Goal: Task Accomplishment & Management: Use online tool/utility

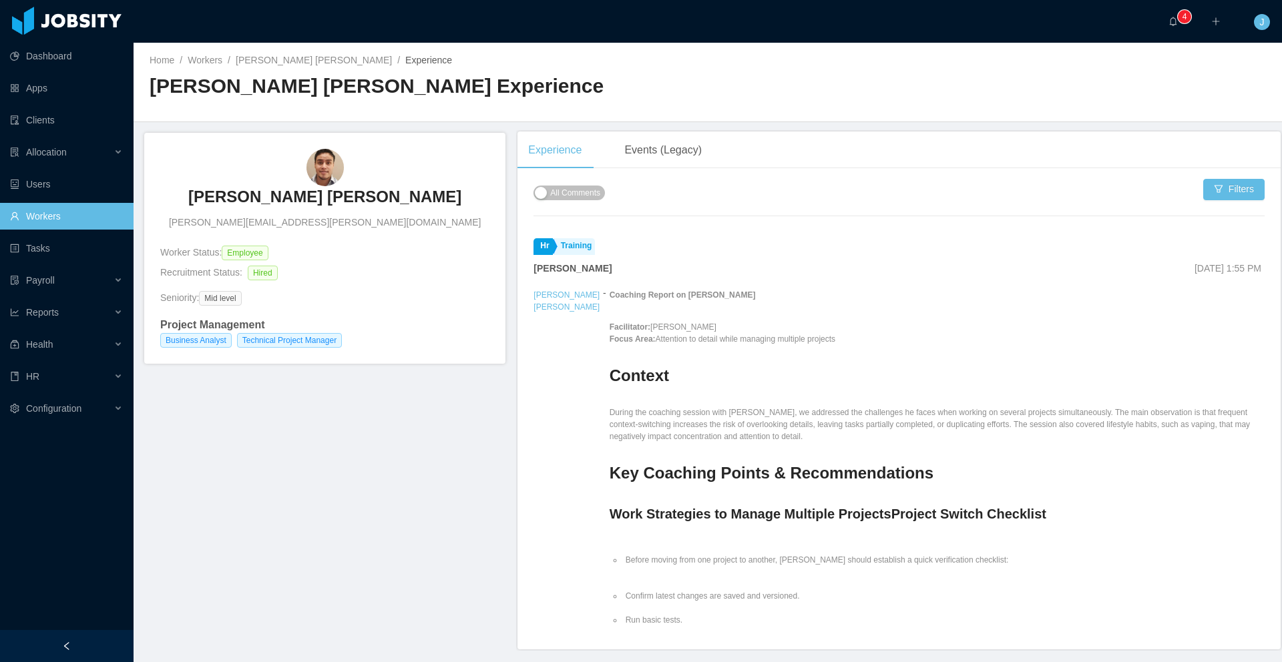
scroll to position [60, 0]
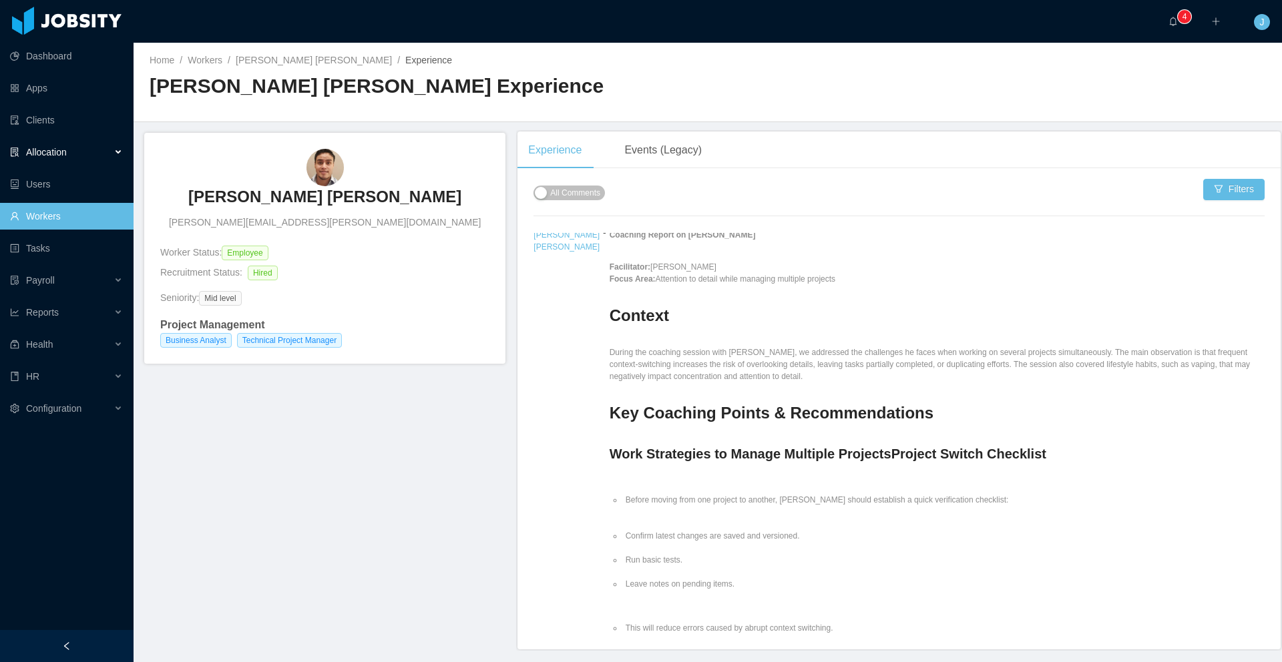
click at [47, 150] on span "Allocation" at bounding box center [46, 152] width 41 height 11
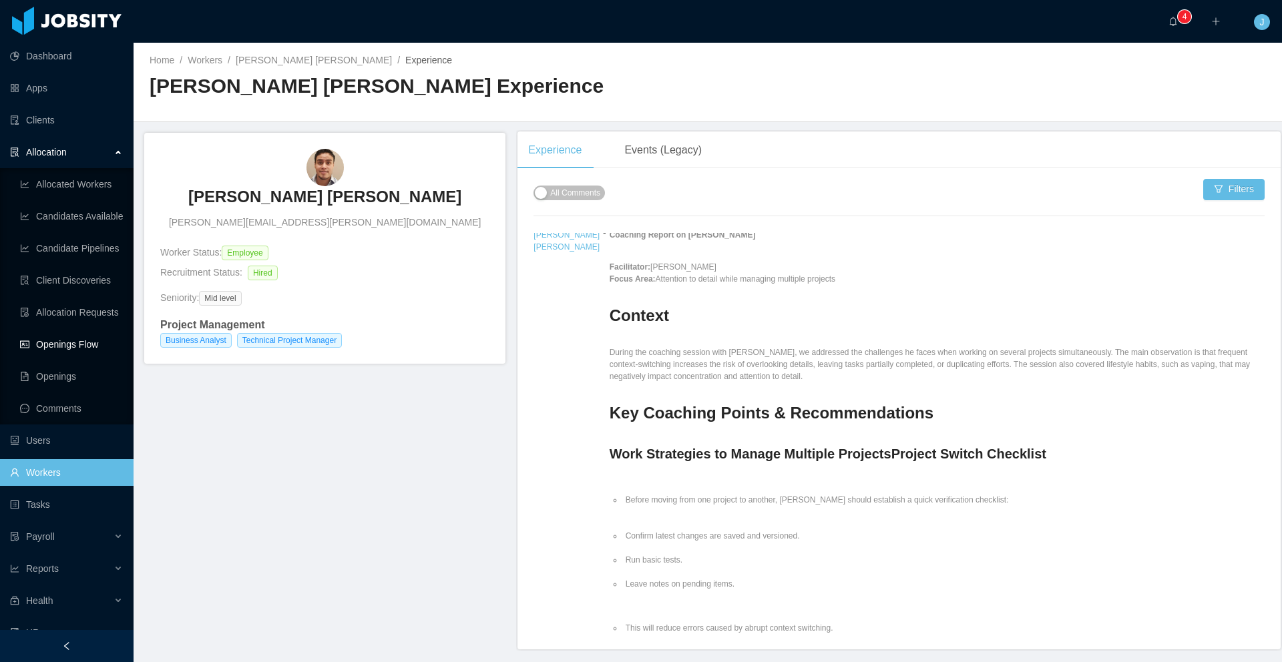
click at [65, 342] on link "Openings Flow" at bounding box center [71, 344] width 103 height 27
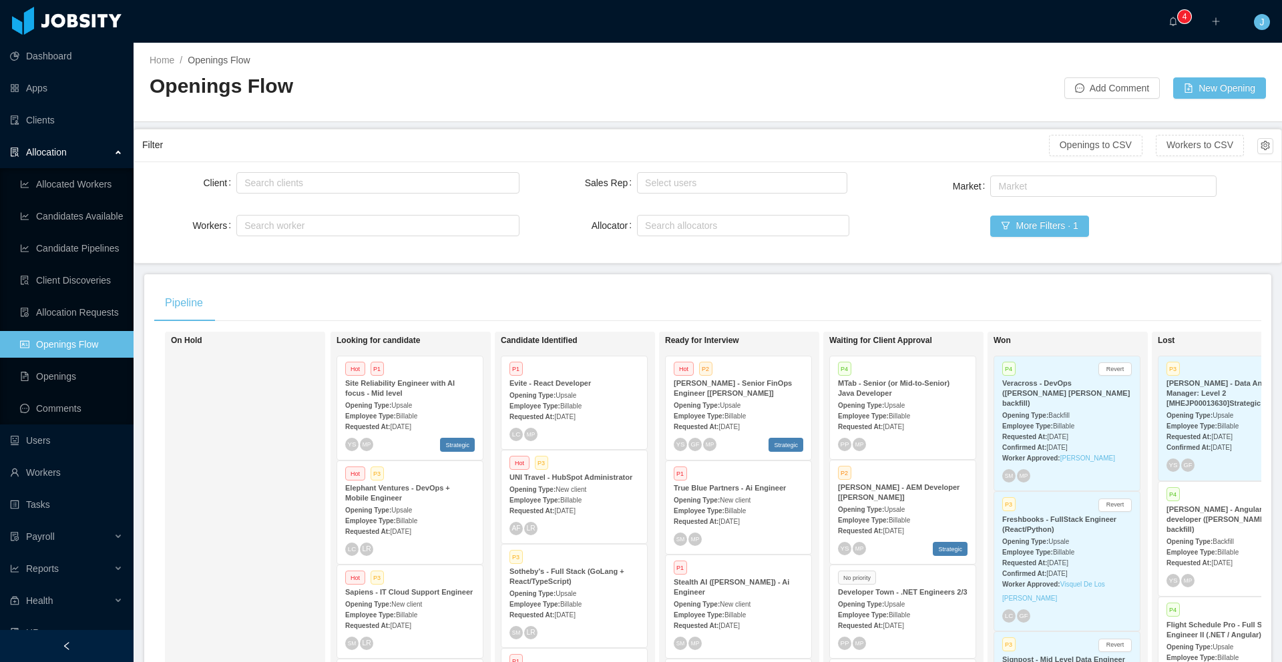
scroll to position [27, 0]
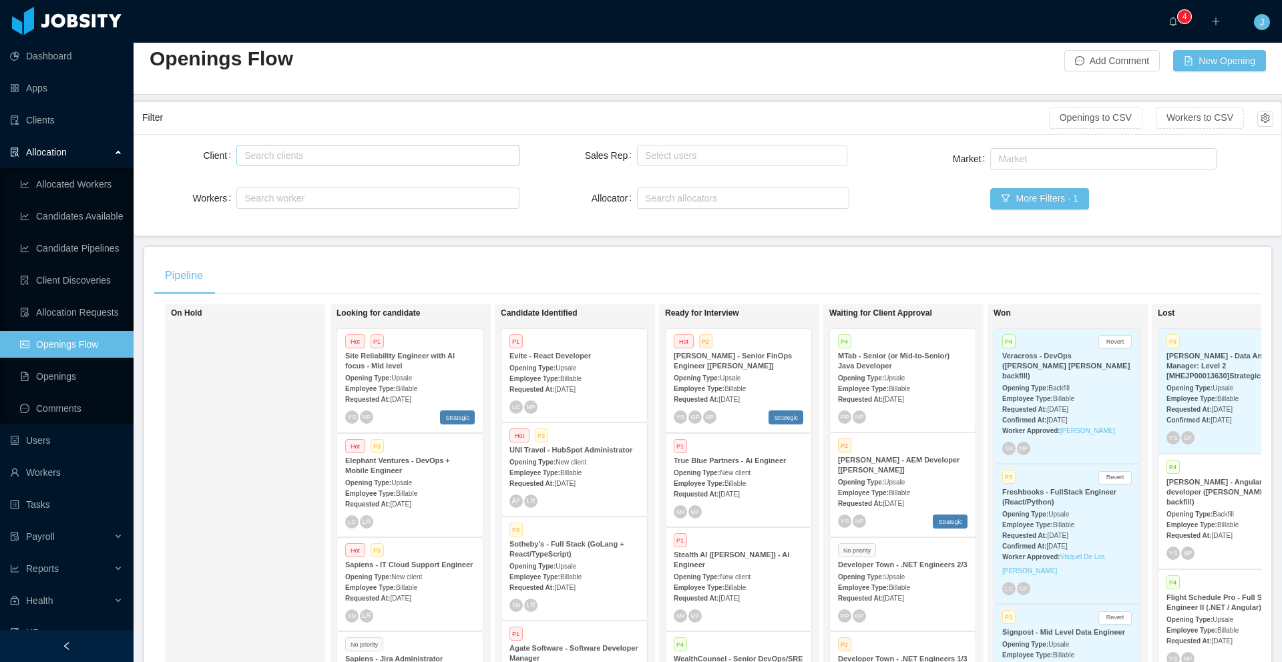
click at [316, 152] on div "Search clients" at bounding box center [374, 155] width 260 height 13
type input "*********"
click at [335, 180] on li "Developer Town" at bounding box center [375, 181] width 280 height 21
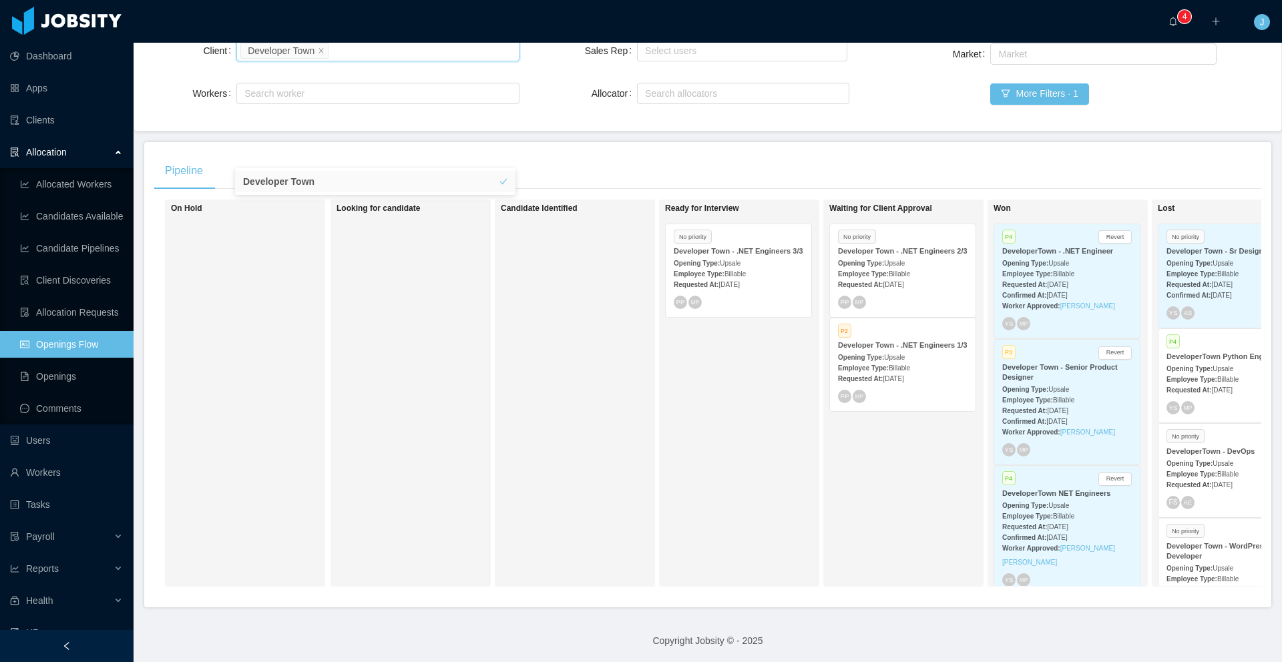
scroll to position [144, 0]
click at [742, 267] on div "Employee Type: Billable" at bounding box center [739, 271] width 130 height 14
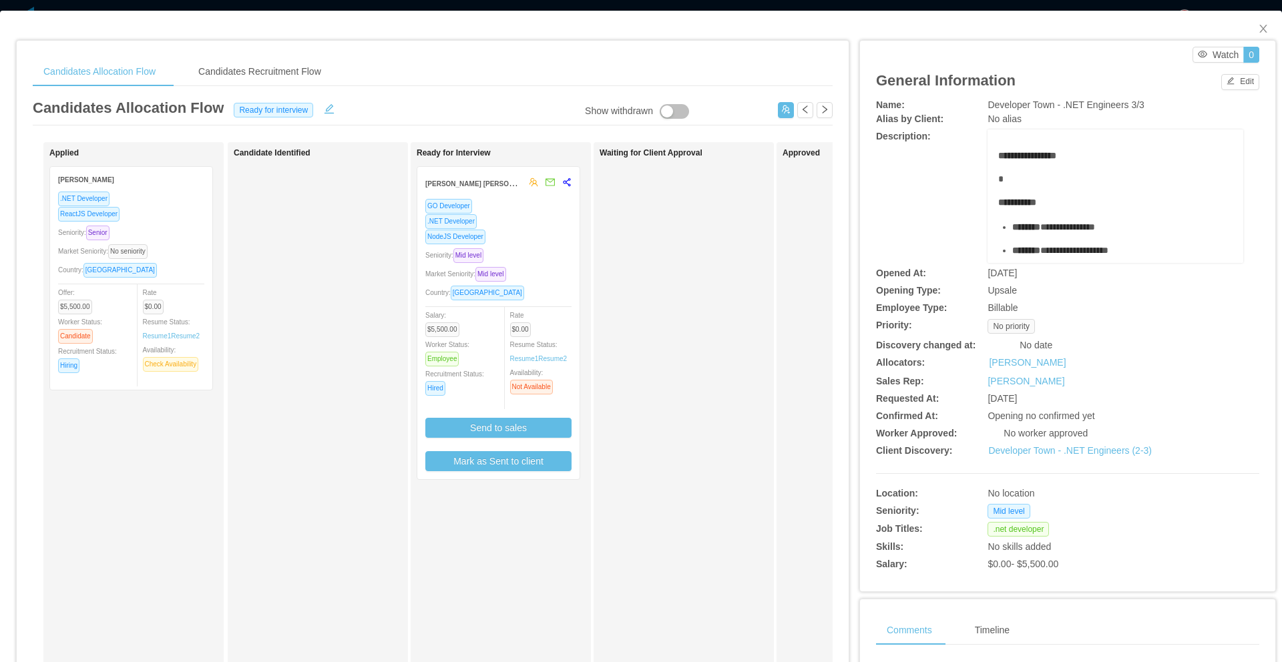
click at [526, 252] on div "Seniority: Mid level" at bounding box center [498, 255] width 146 height 15
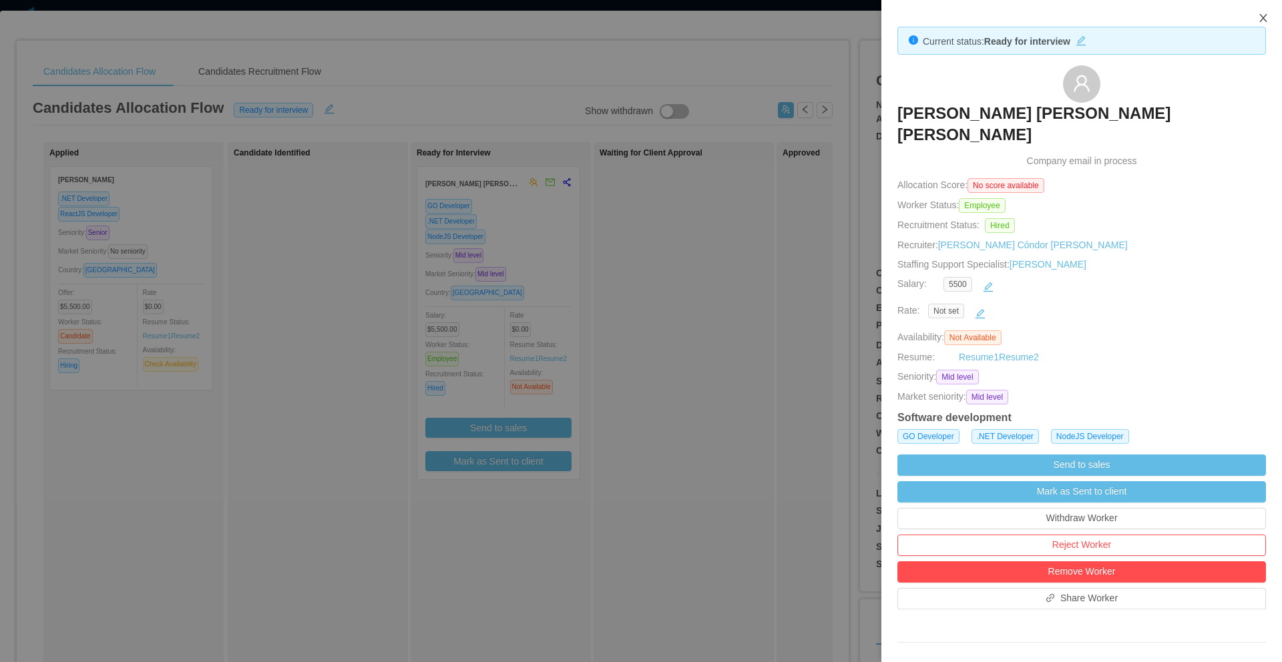
click at [1262, 17] on icon "icon: close" at bounding box center [1263, 18] width 11 height 11
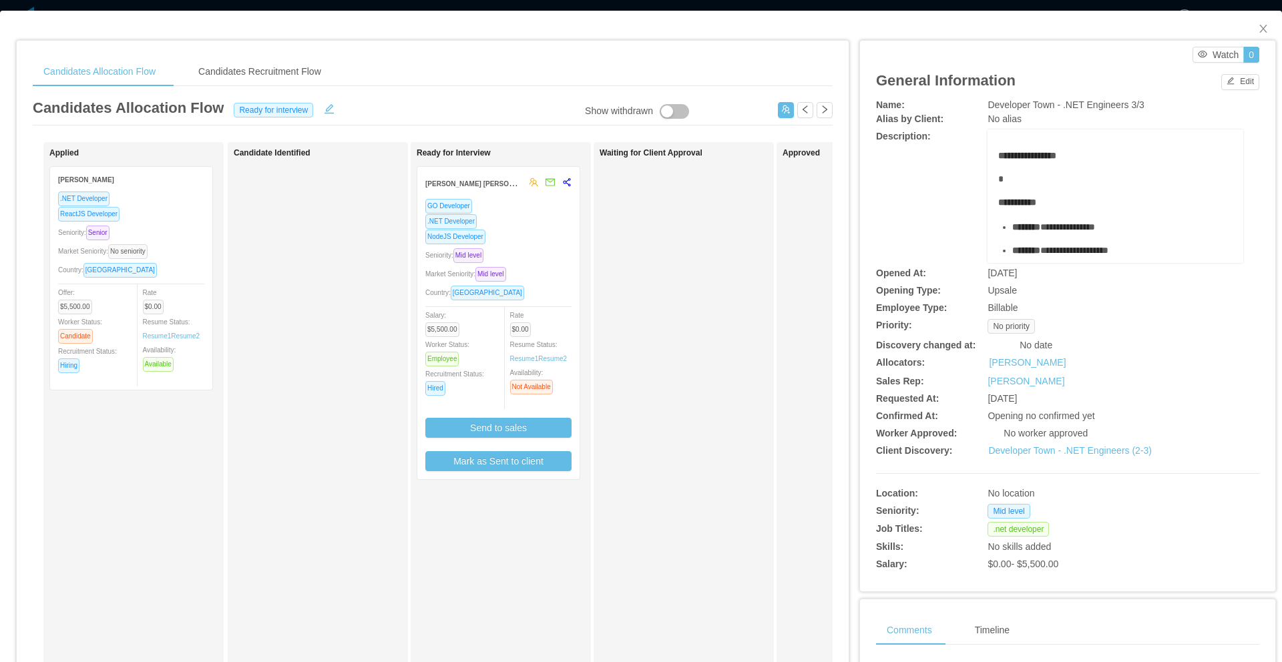
click at [545, 250] on div "Seniority: Mid level" at bounding box center [498, 255] width 146 height 15
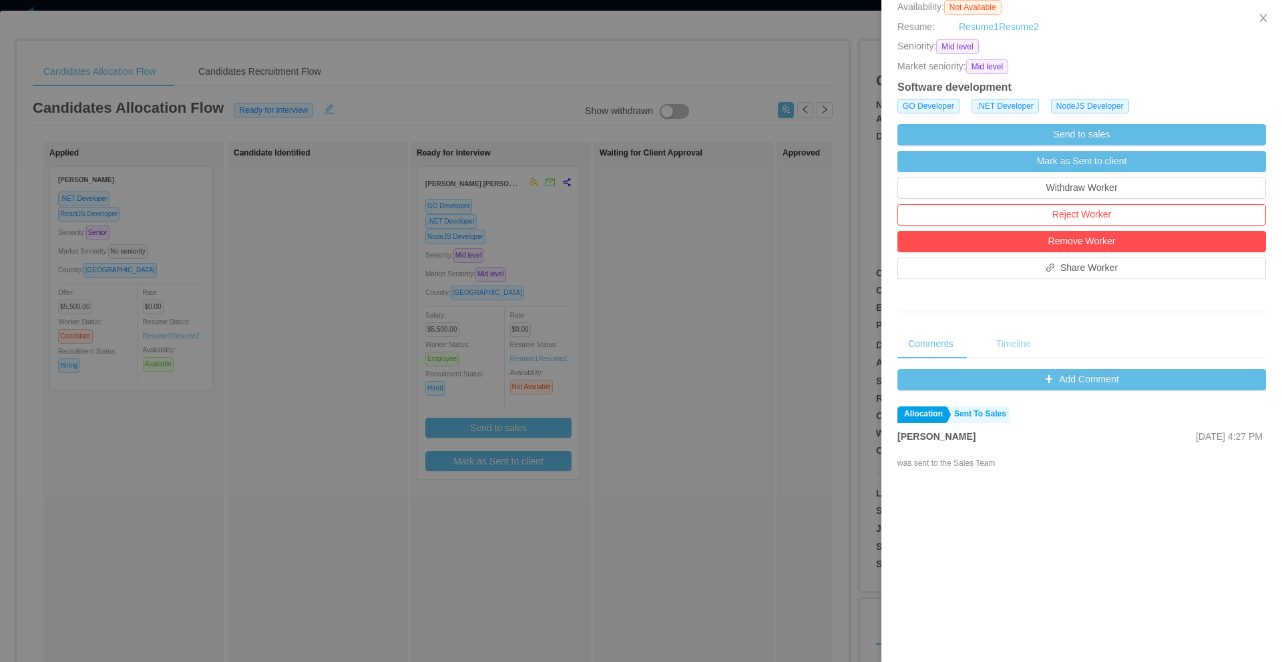
click at [1015, 329] on div "Timeline" at bounding box center [1013, 344] width 56 height 30
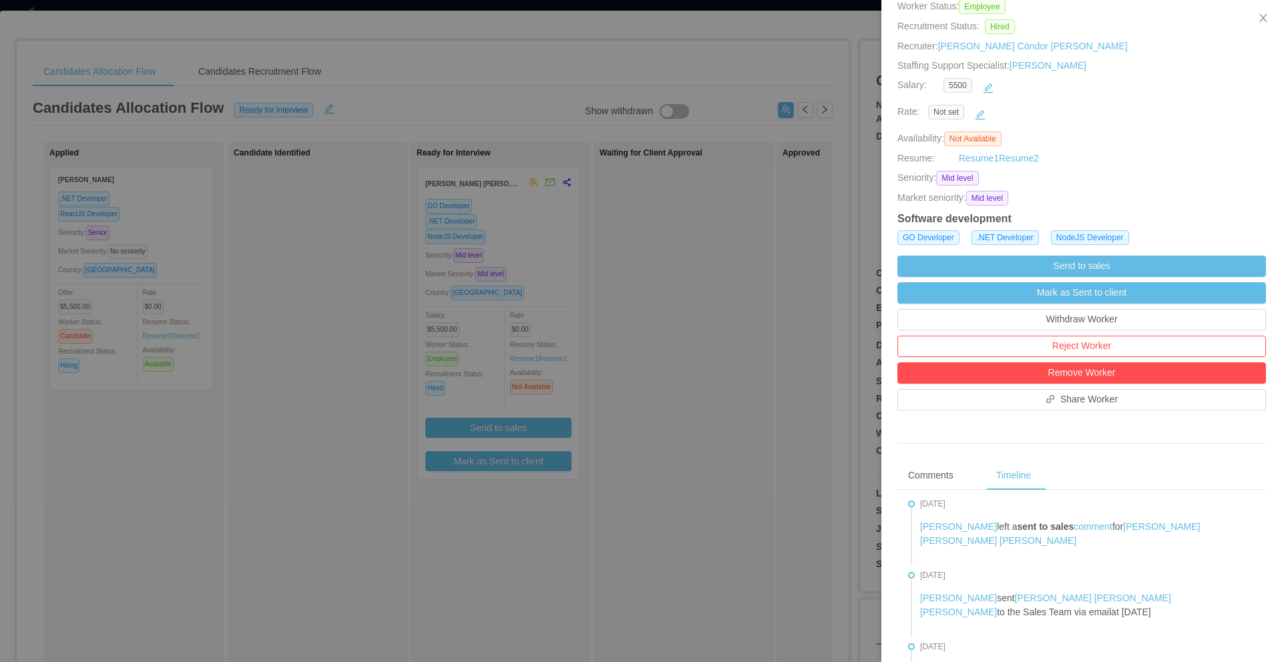
scroll to position [220, 0]
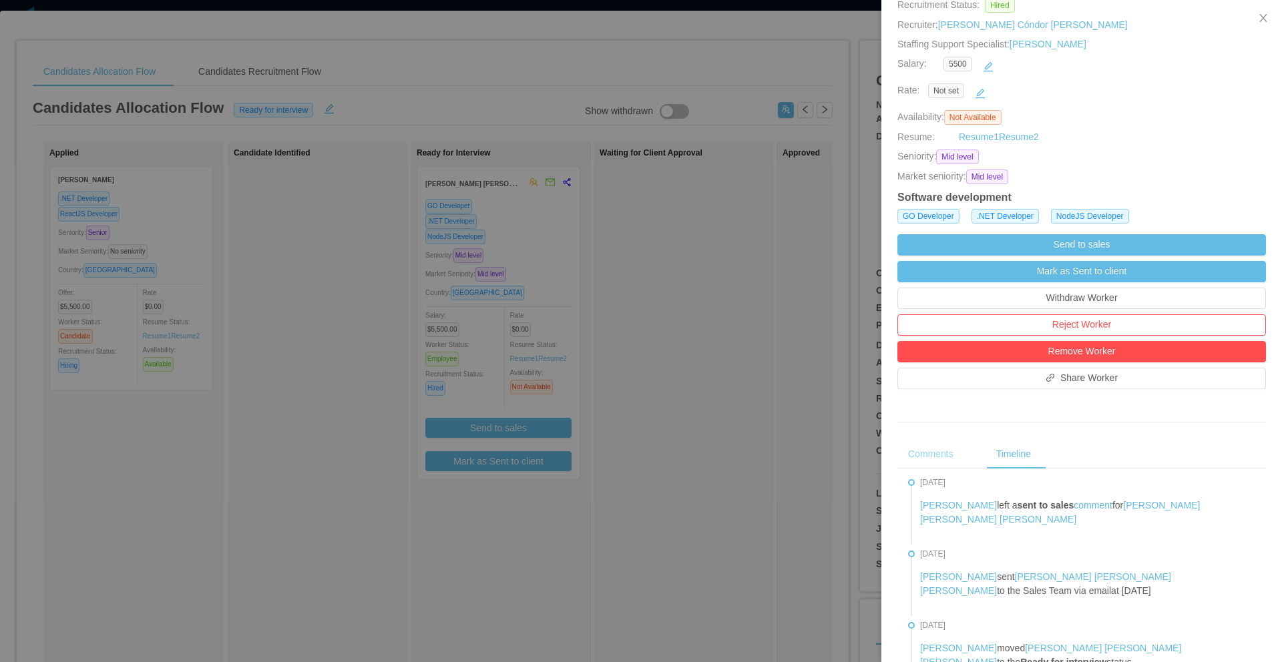
click at [929, 441] on div "Comments" at bounding box center [930, 454] width 67 height 30
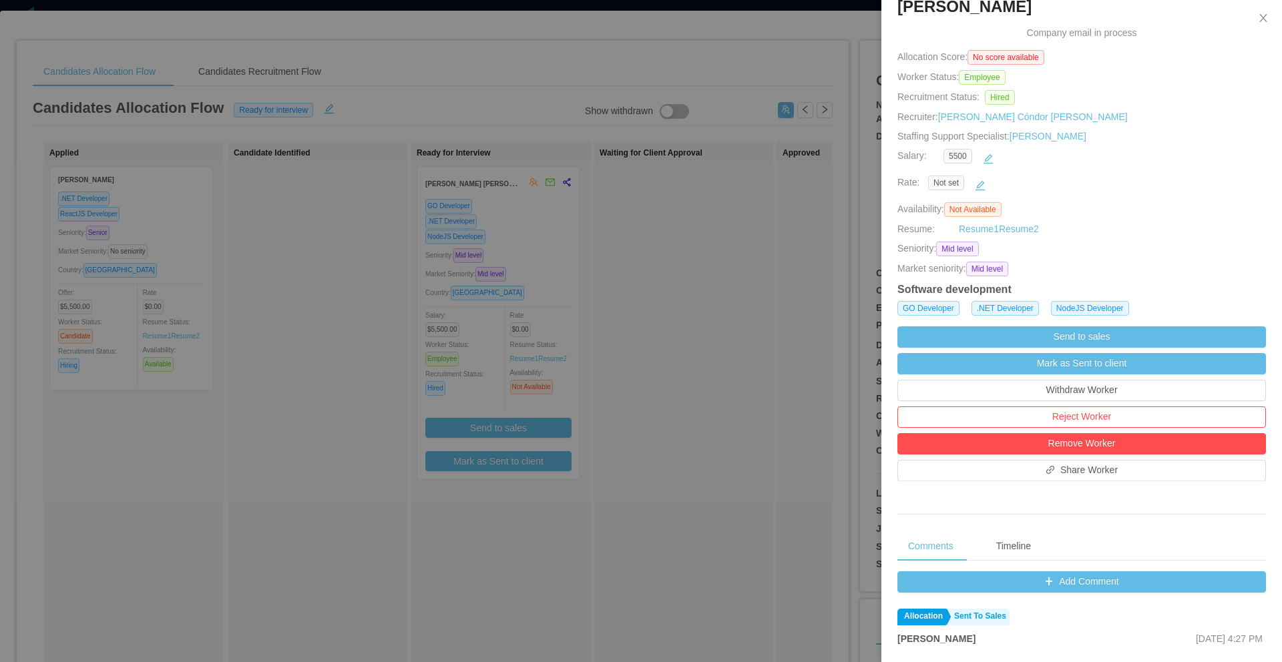
scroll to position [0, 0]
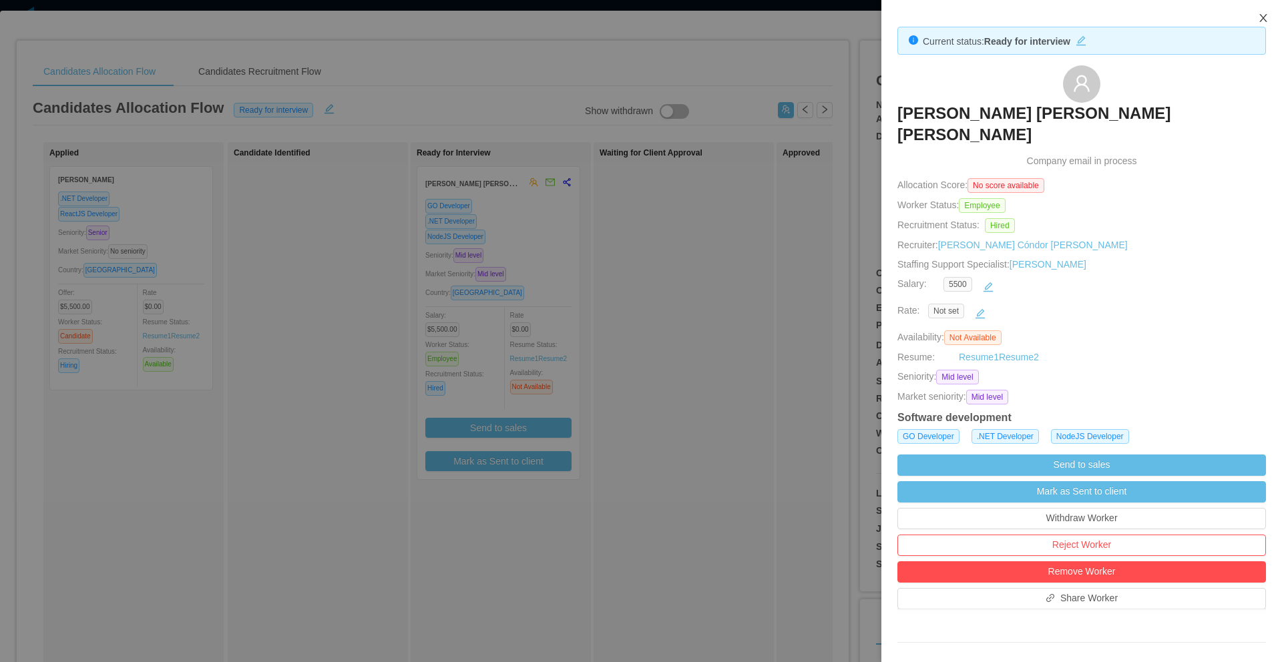
click at [1261, 18] on icon "icon: close" at bounding box center [1263, 18] width 11 height 11
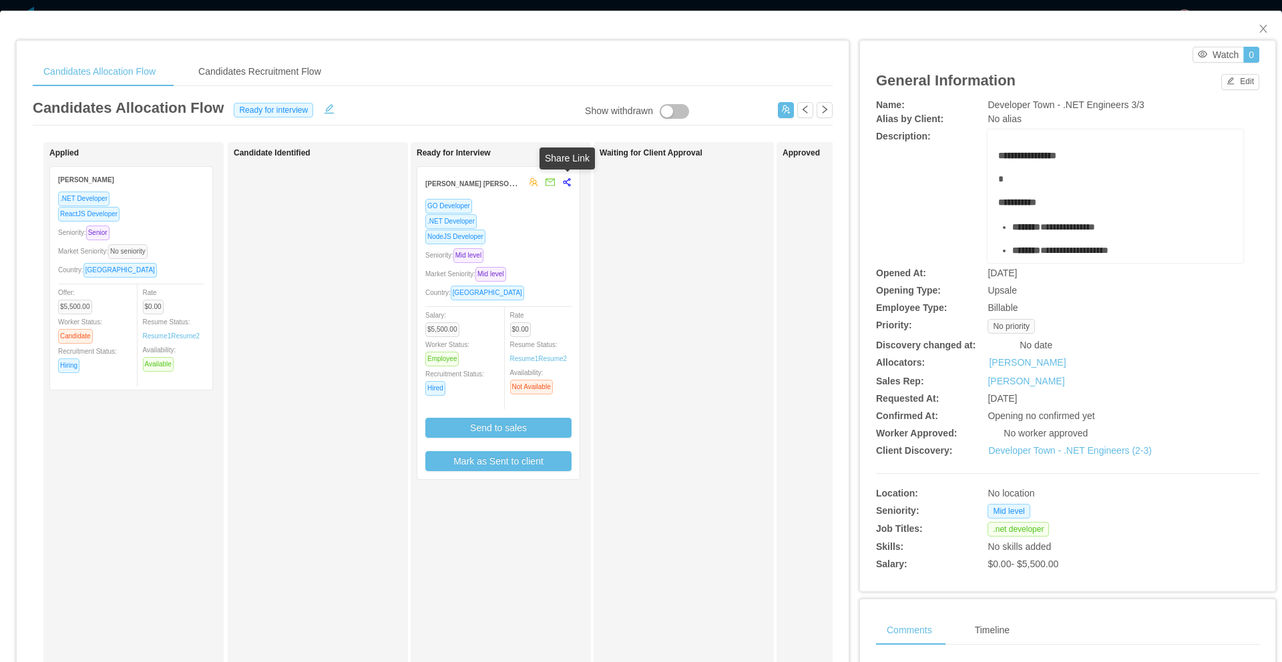
click at [567, 184] on icon "share-alt" at bounding box center [566, 182] width 7 height 8
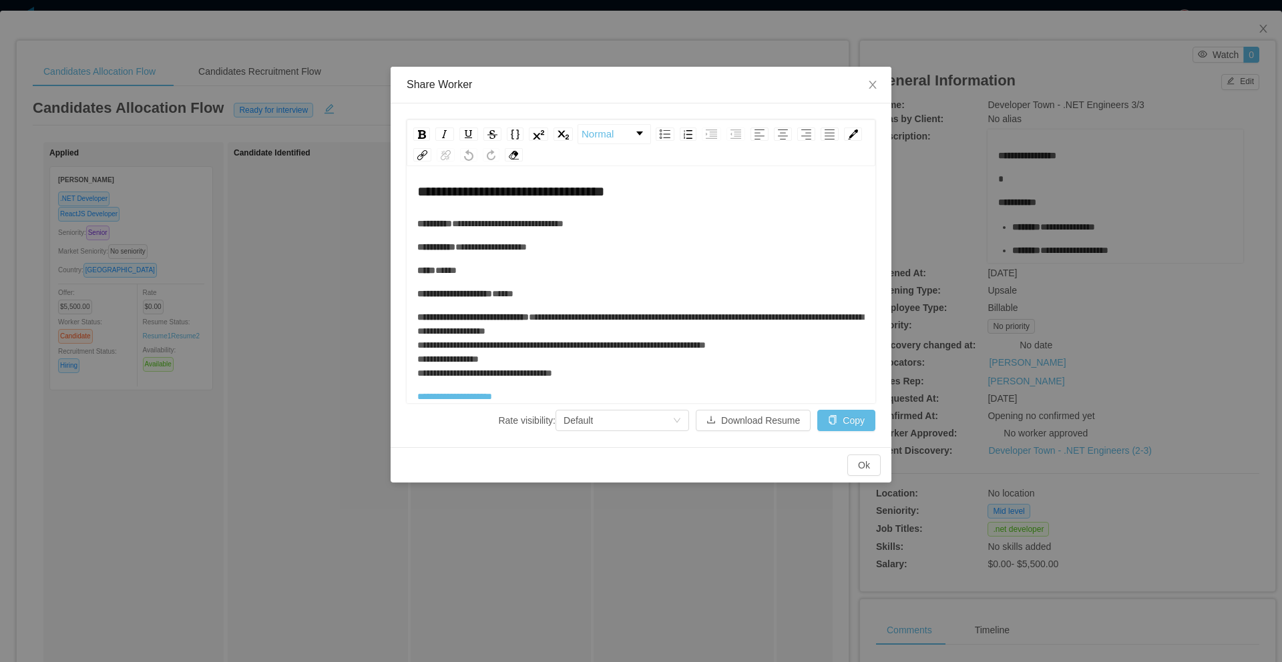
scroll to position [36, 0]
click at [492, 397] on span "**********" at bounding box center [454, 395] width 75 height 9
click at [567, 376] on span "**********" at bounding box center [640, 344] width 446 height 65
click at [751, 419] on button "Download Resume" at bounding box center [753, 420] width 115 height 21
click at [563, 226] on span "**********" at bounding box center [507, 222] width 111 height 9
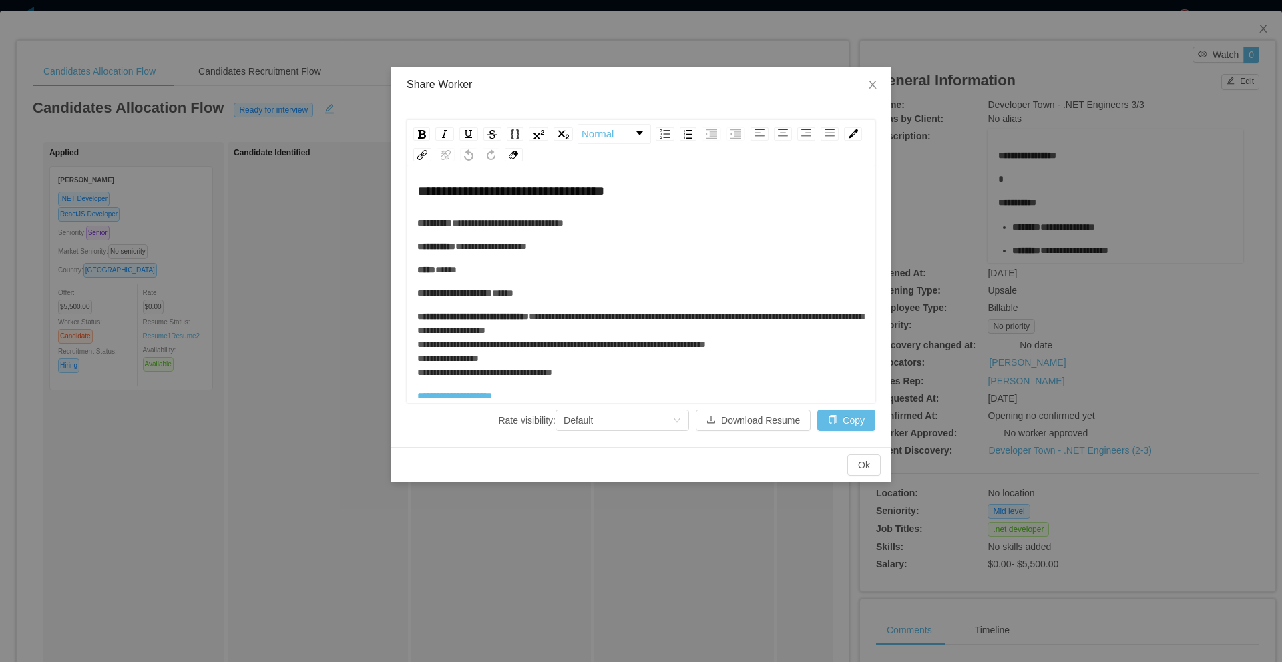
click at [563, 226] on span "**********" at bounding box center [507, 222] width 111 height 9
drag, startPoint x: 626, startPoint y: 226, endPoint x: 471, endPoint y: 220, distance: 155.0
click at [471, 220] on div "**********" at bounding box center [641, 223] width 448 height 14
click at [872, 83] on icon "icon: close" at bounding box center [872, 84] width 11 height 11
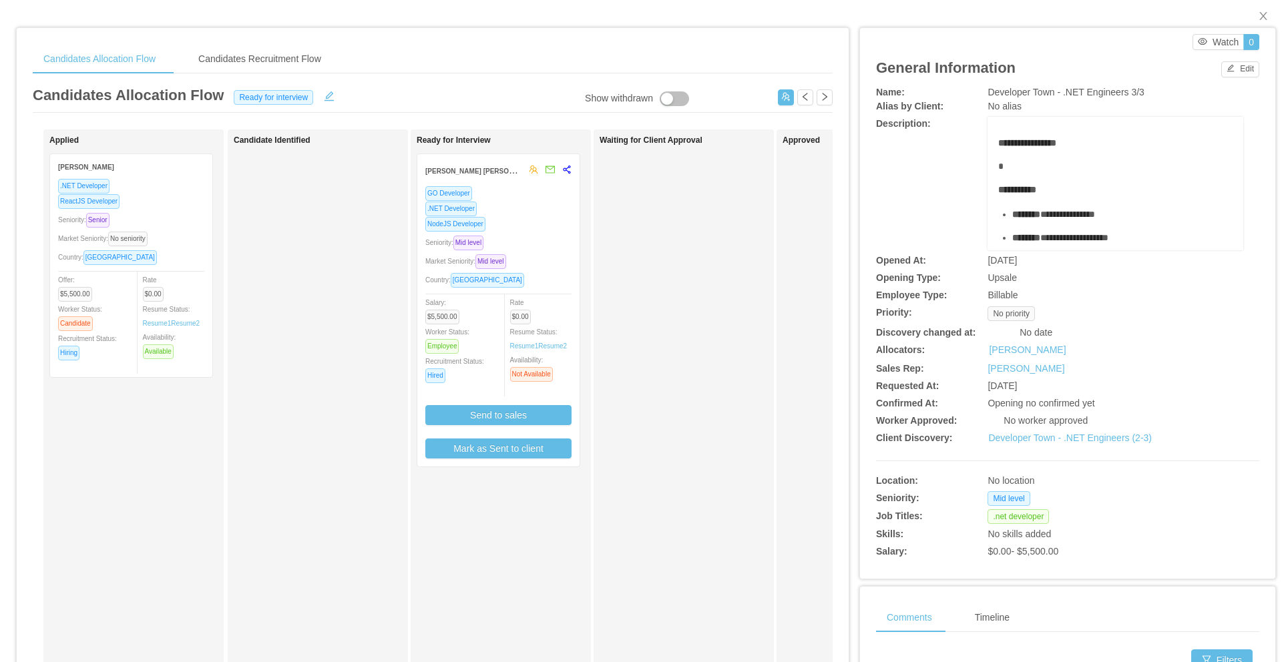
scroll to position [0, 0]
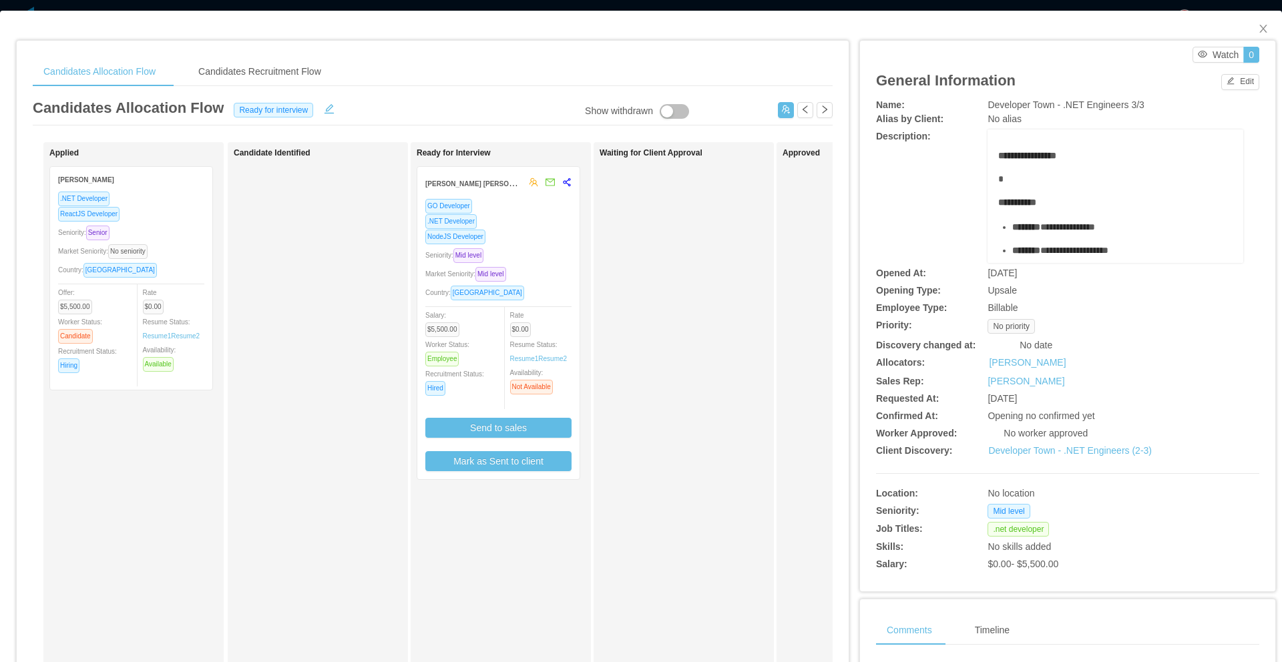
click at [523, 248] on div "Seniority: Mid level" at bounding box center [498, 255] width 146 height 15
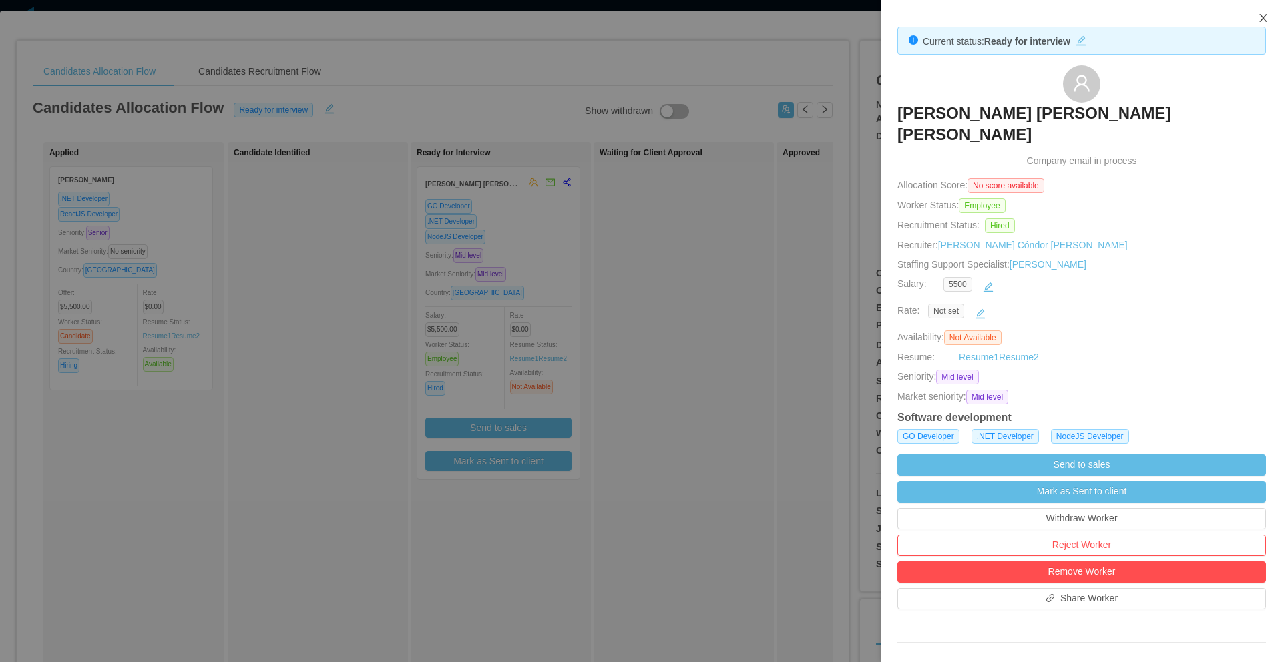
drag, startPoint x: 1260, startPoint y: 17, endPoint x: 1244, endPoint y: 29, distance: 19.9
click at [1260, 17] on icon "icon: close" at bounding box center [1263, 18] width 11 height 11
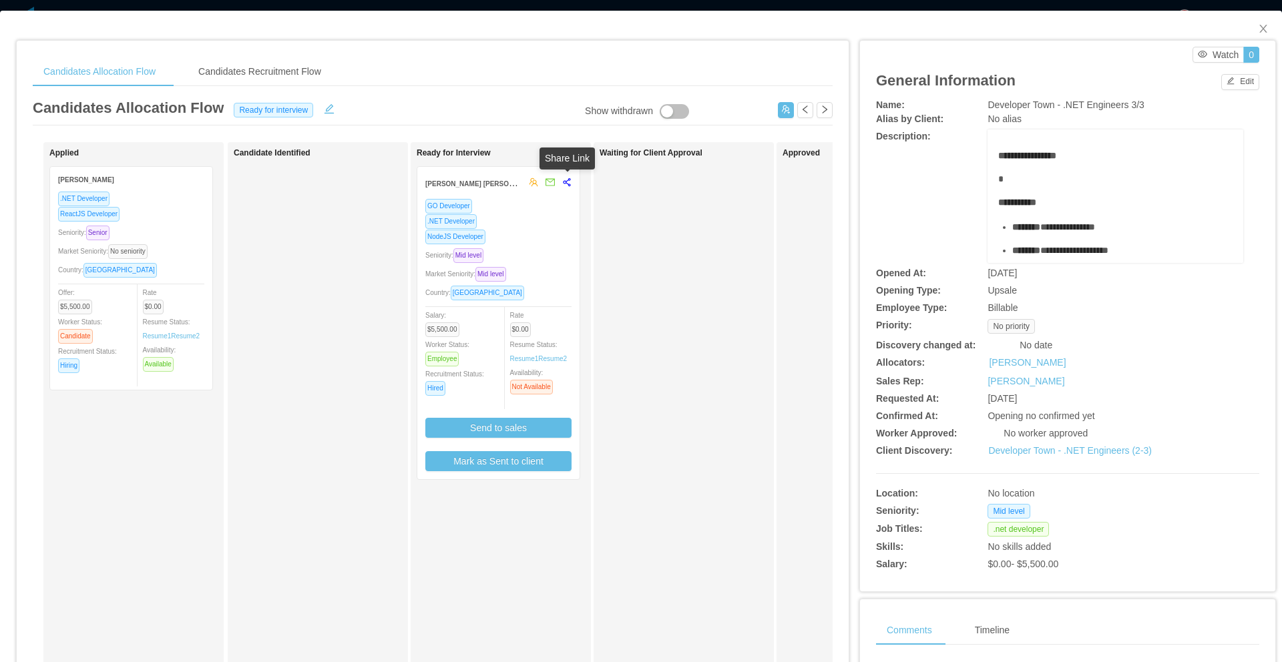
click at [569, 186] on icon "share-alt" at bounding box center [566, 182] width 7 height 8
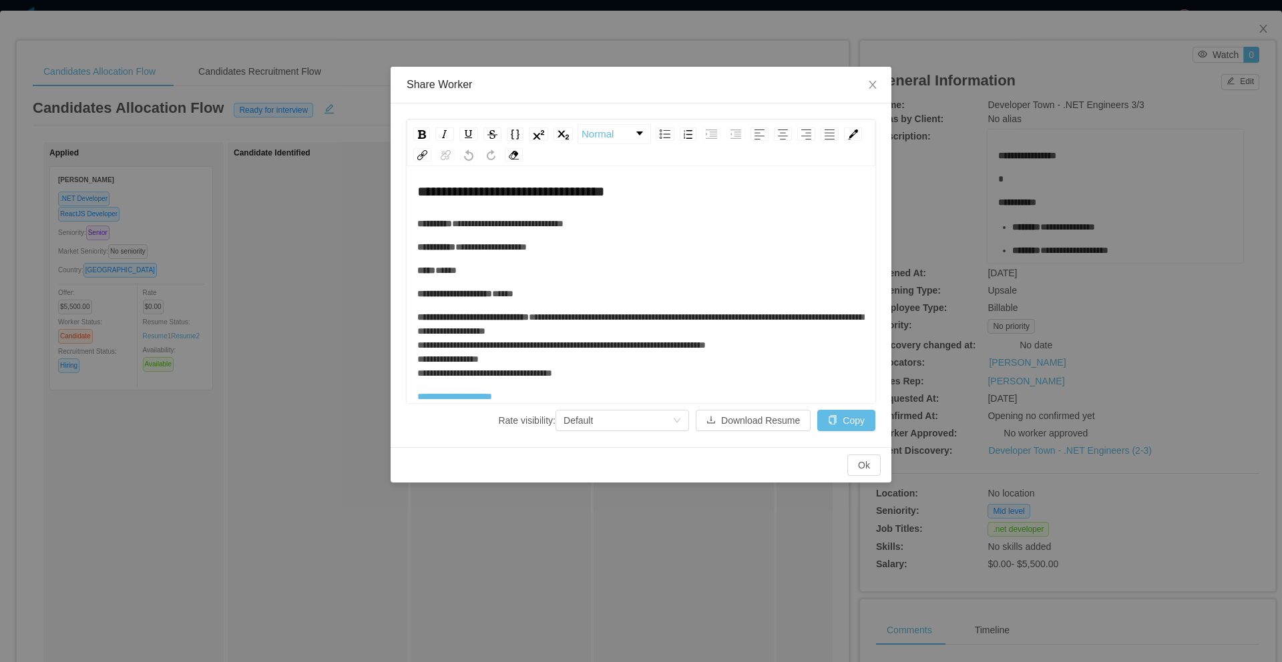
scroll to position [36, 0]
click at [872, 81] on icon "icon: close" at bounding box center [872, 84] width 11 height 11
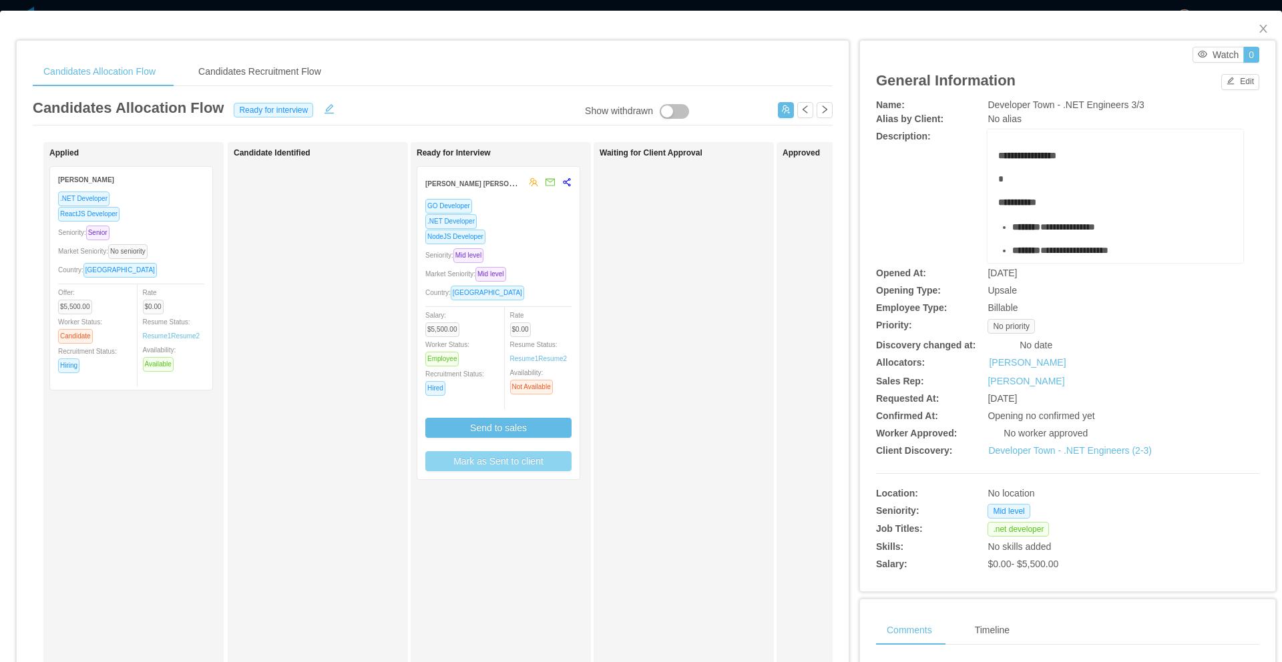
click at [518, 461] on button "Mark as Sent to client" at bounding box center [498, 461] width 146 height 20
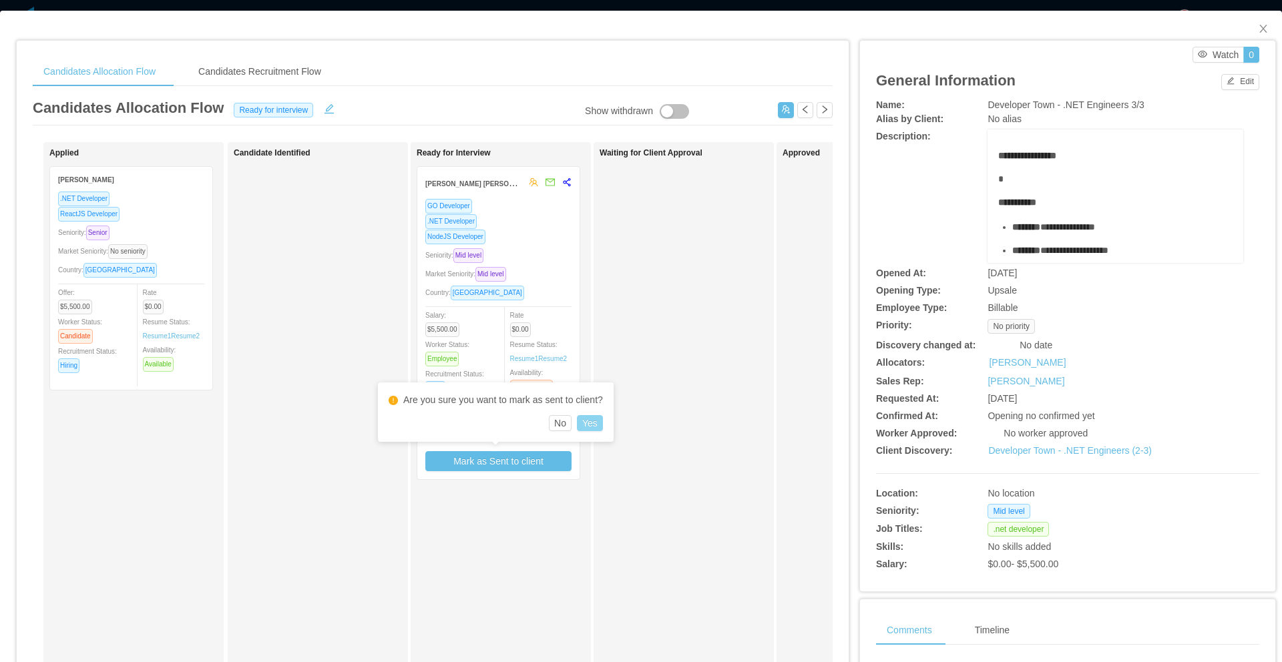
click at [597, 424] on button "Yes" at bounding box center [590, 423] width 26 height 16
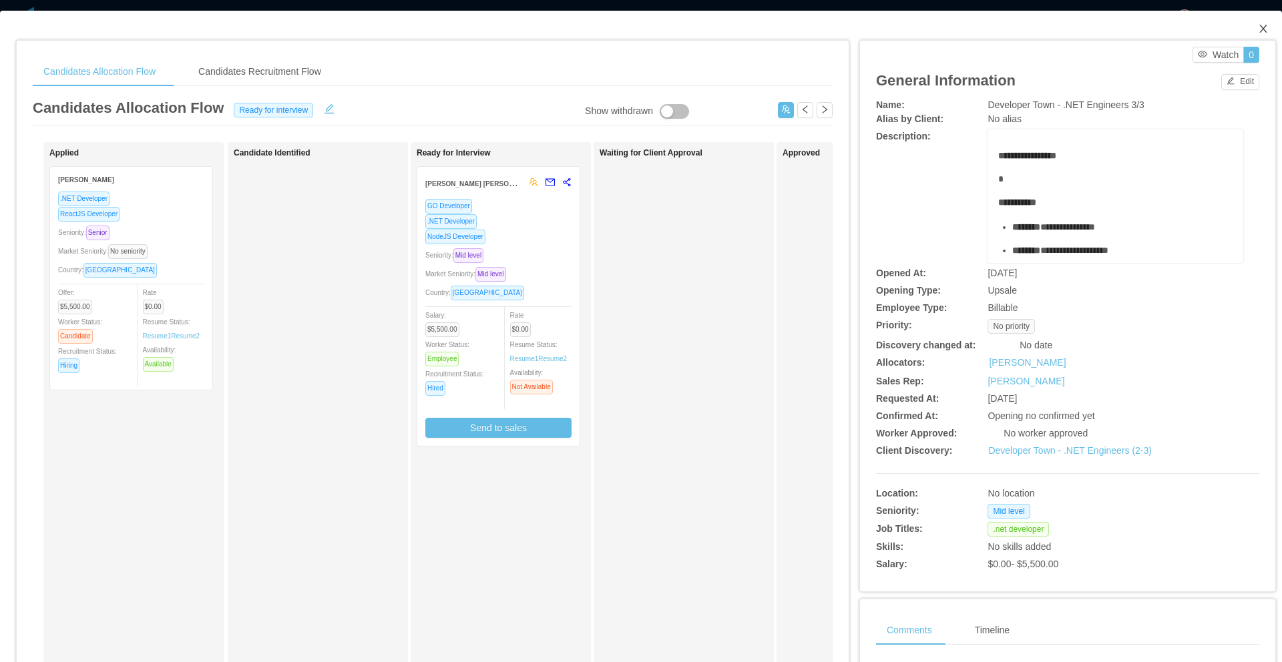
click at [1259, 29] on icon "icon: close" at bounding box center [1262, 29] width 7 height 8
